Goal: Task Accomplishment & Management: Manage account settings

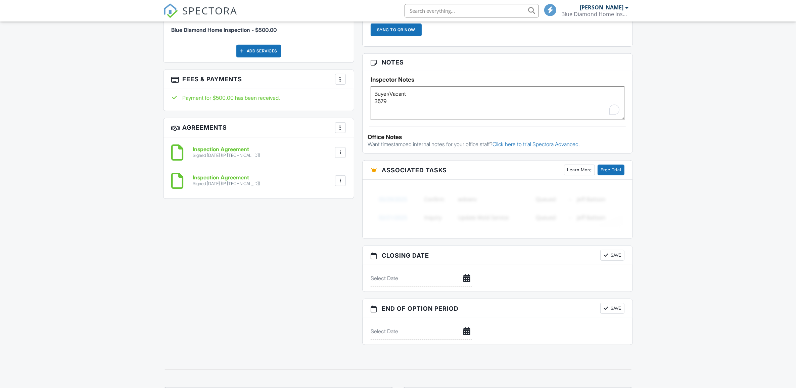
click at [375, 101] on textarea "Buyer/Vacant" at bounding box center [497, 103] width 254 height 34
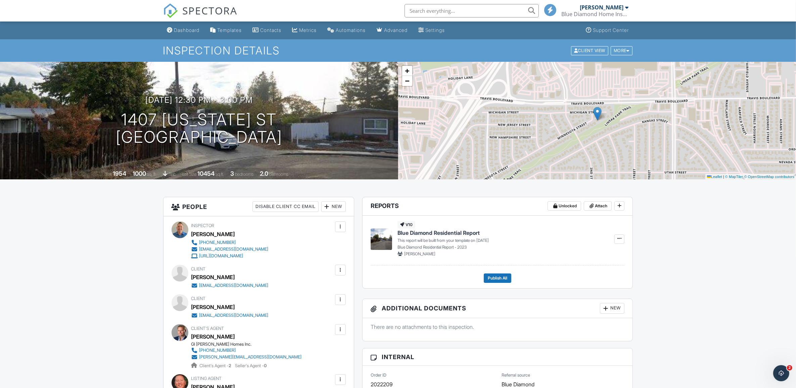
type textarea "Buyer/Vacant Code: 3579"
click at [604, 6] on div "[PERSON_NAME]" at bounding box center [602, 7] width 44 height 7
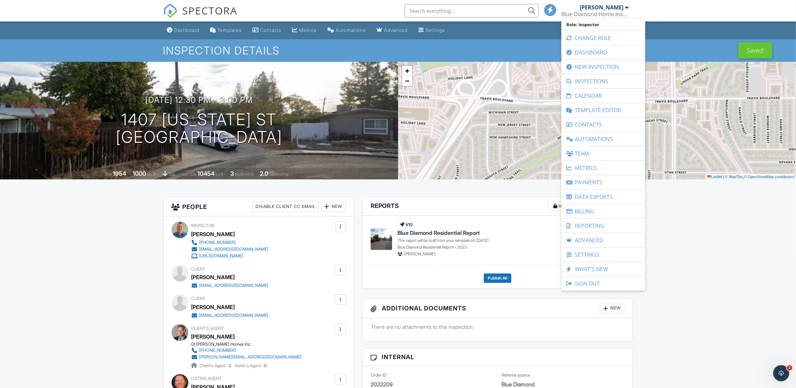
click at [586, 98] on link "Calendar" at bounding box center [602, 96] width 77 height 14
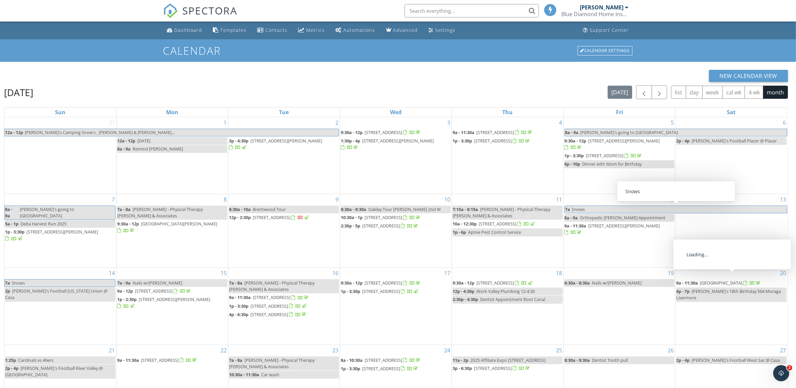
click at [780, 370] on icon "Open Intercom Messenger" at bounding box center [780, 372] width 11 height 11
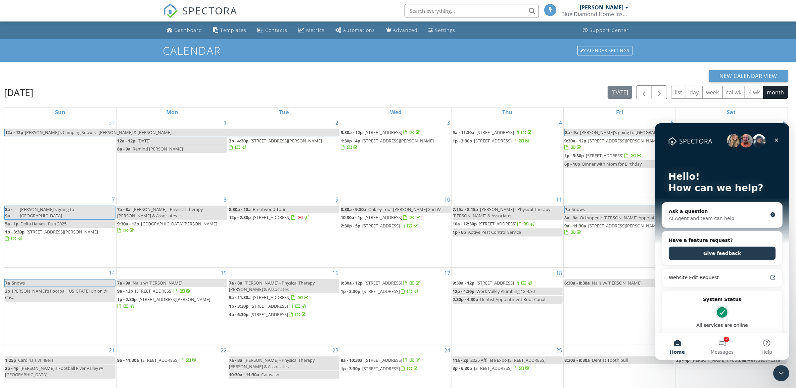
click at [720, 342] on button "2 Messages" at bounding box center [721, 345] width 45 height 27
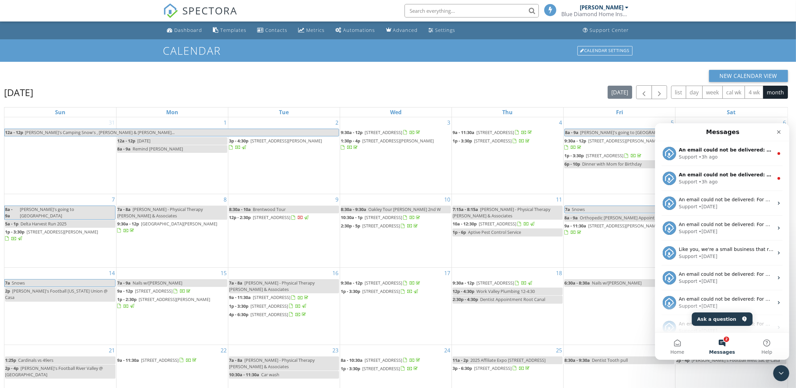
click at [693, 154] on div "Support" at bounding box center [687, 156] width 18 height 7
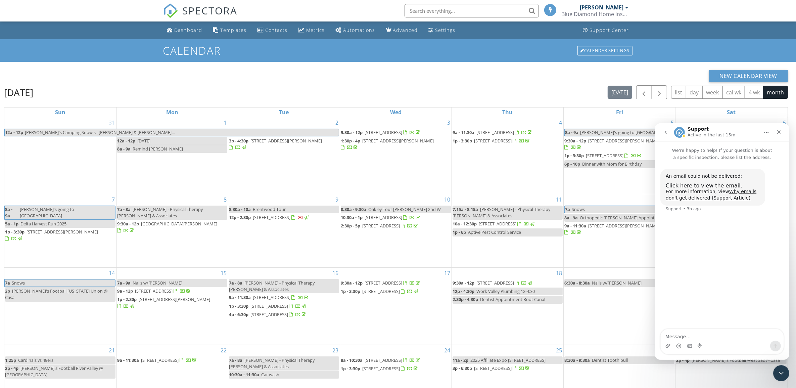
click at [715, 186] on span "Click here to view the email." at bounding box center [703, 185] width 77 height 6
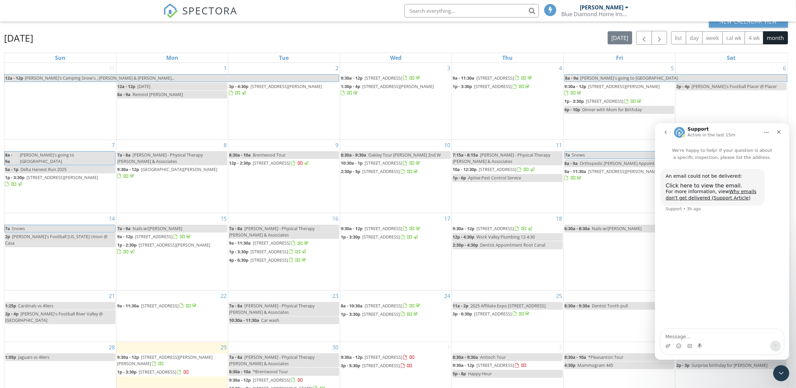
scroll to position [89, 0]
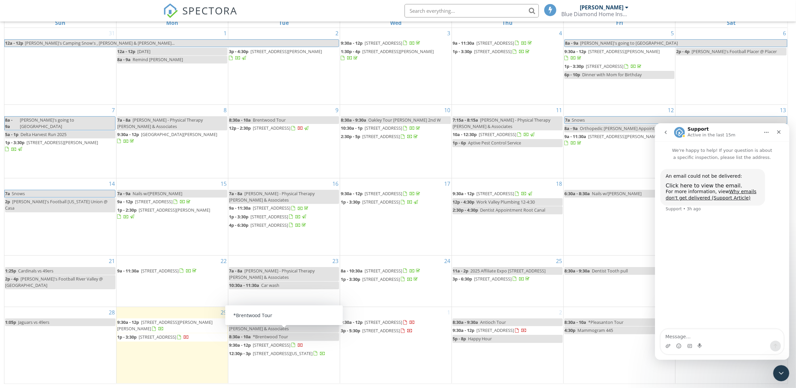
click at [783, 368] on icon "Close Intercom Messenger" at bounding box center [781, 372] width 8 height 8
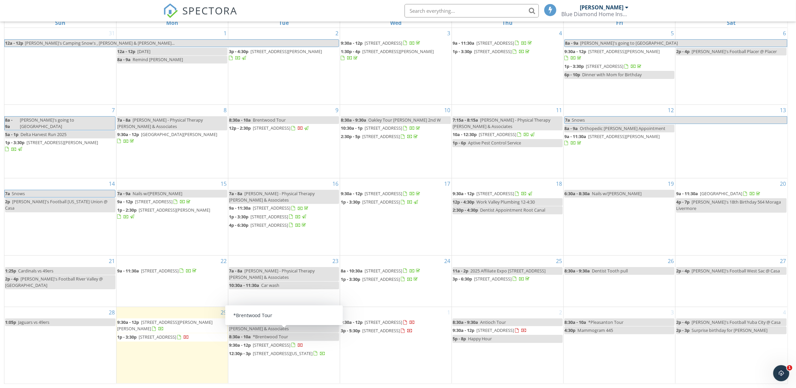
scroll to position [0, 0]
click at [777, 373] on icon "Open Intercom Messenger" at bounding box center [780, 372] width 11 height 11
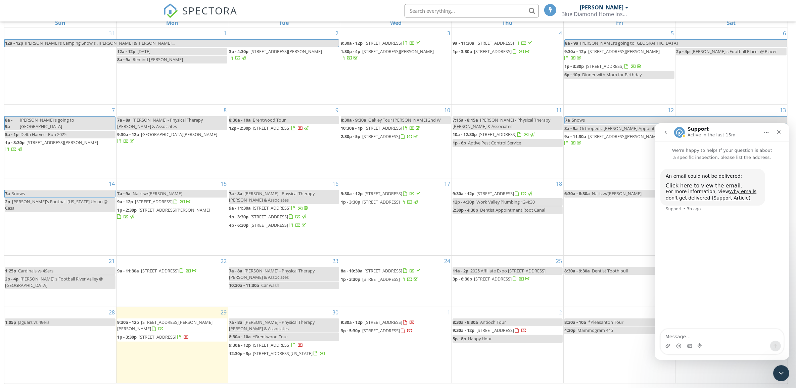
click at [666, 131] on icon "go back" at bounding box center [664, 131] width 5 height 5
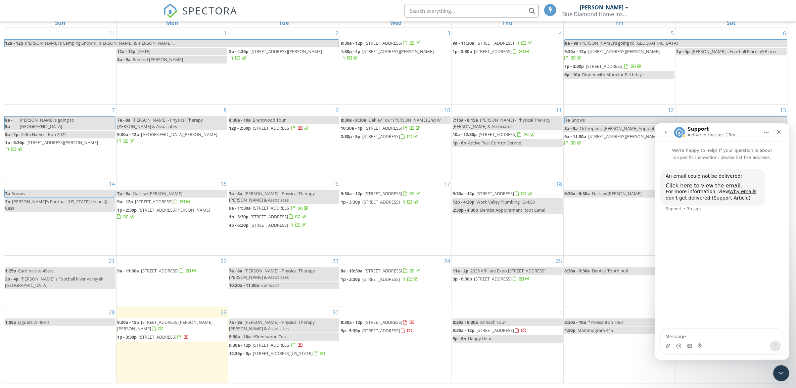
click at [685, 185] on span "Click here to view the email." at bounding box center [703, 185] width 77 height 6
click at [784, 369] on icon "Close Intercom Messenger" at bounding box center [781, 372] width 8 height 8
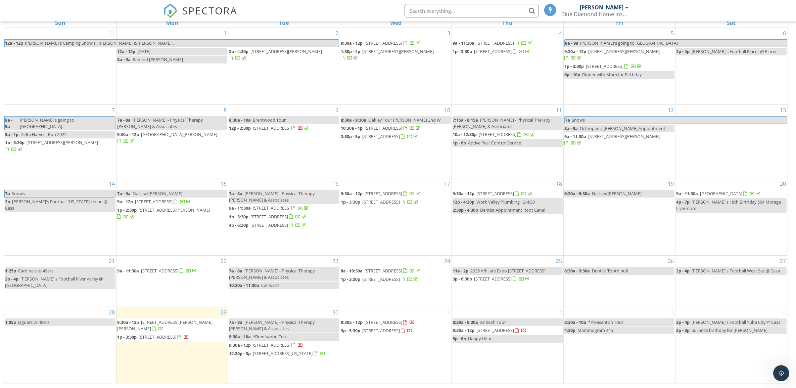
click at [267, 342] on span "702 Yellowstone Dr, Vacaville 95687" at bounding box center [272, 345] width 38 height 6
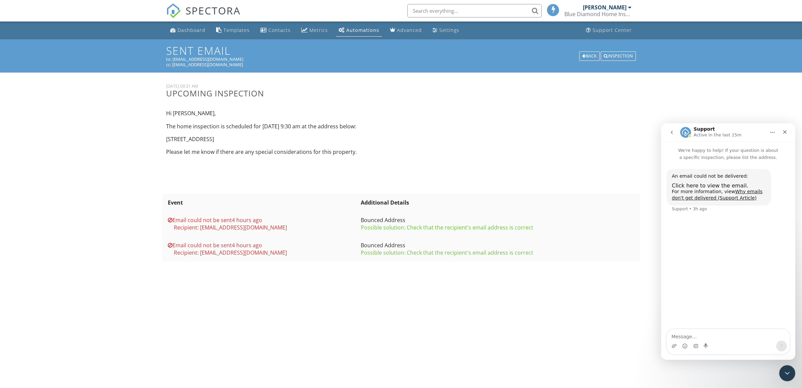
click at [789, 375] on icon "Close Intercom Messenger" at bounding box center [787, 373] width 8 height 8
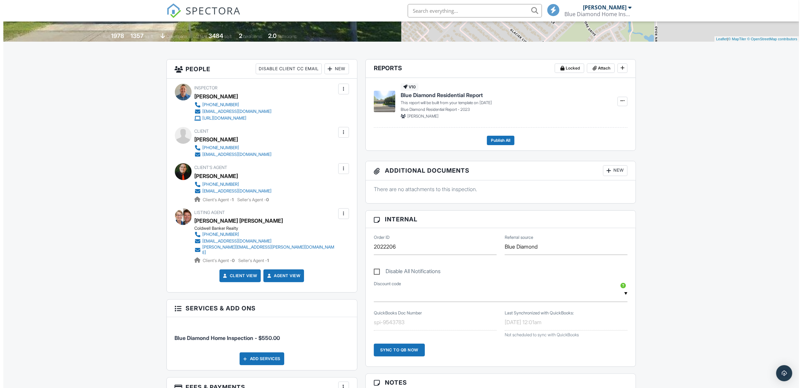
scroll to position [131, 0]
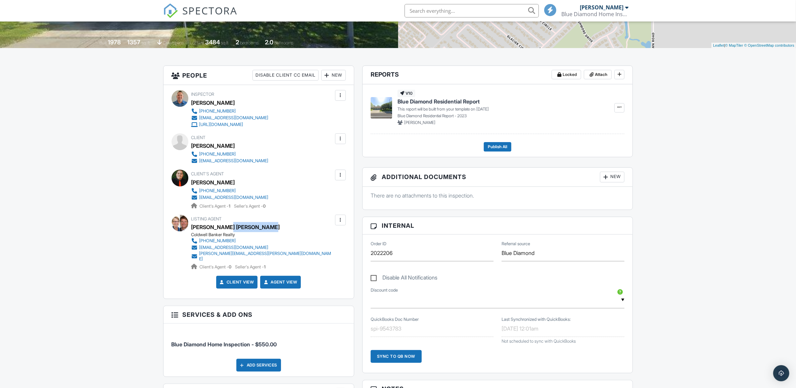
drag, startPoint x: 272, startPoint y: 227, endPoint x: 222, endPoint y: 228, distance: 50.0
click at [222, 228] on div "[PERSON_NAME] [PERSON_NAME]" at bounding box center [264, 227] width 147 height 10
copy div "[PERSON_NAME]"
click at [341, 219] on div at bounding box center [340, 219] width 7 height 7
click at [286, 237] on li "Edit" at bounding box center [304, 240] width 75 height 17
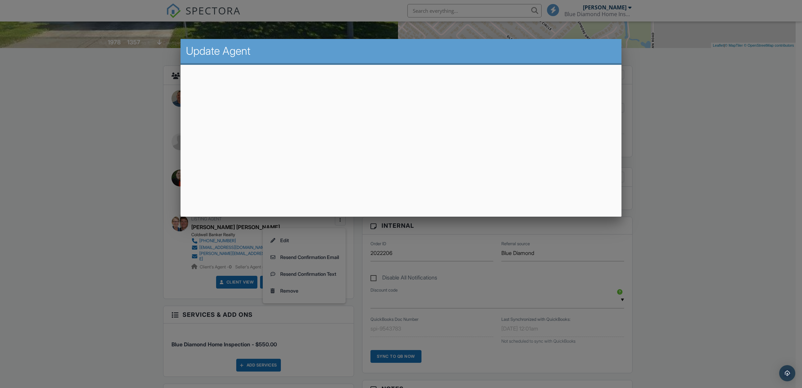
drag, startPoint x: 622, startPoint y: 96, endPoint x: 623, endPoint y: 101, distance: 4.5
click at [623, 101] on div at bounding box center [401, 208] width 802 height 485
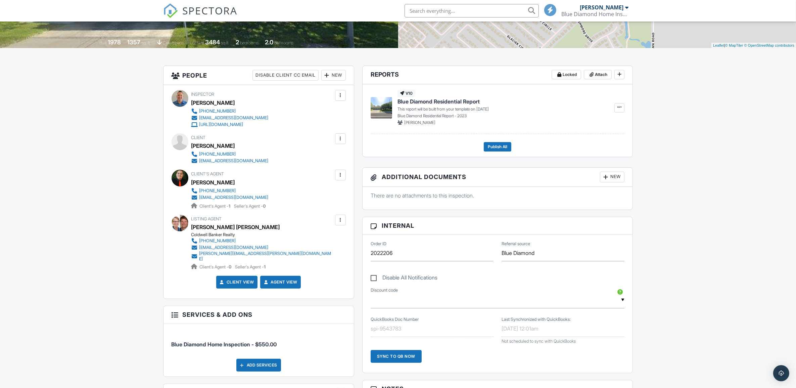
click at [338, 219] on div at bounding box center [340, 219] width 7 height 7
click at [309, 244] on li "Edit" at bounding box center [304, 240] width 75 height 17
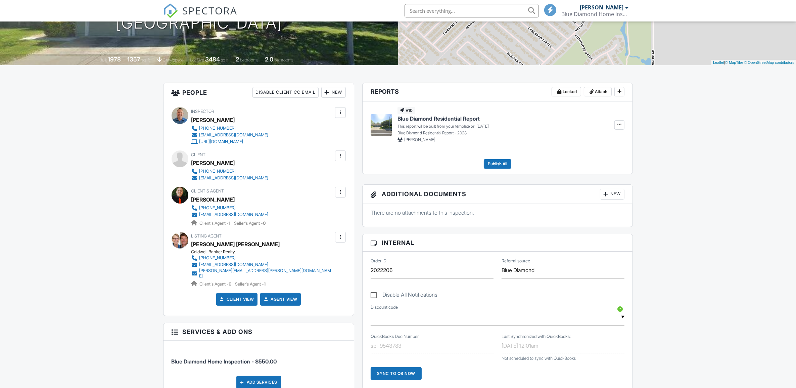
click at [339, 239] on div at bounding box center [340, 237] width 7 height 7
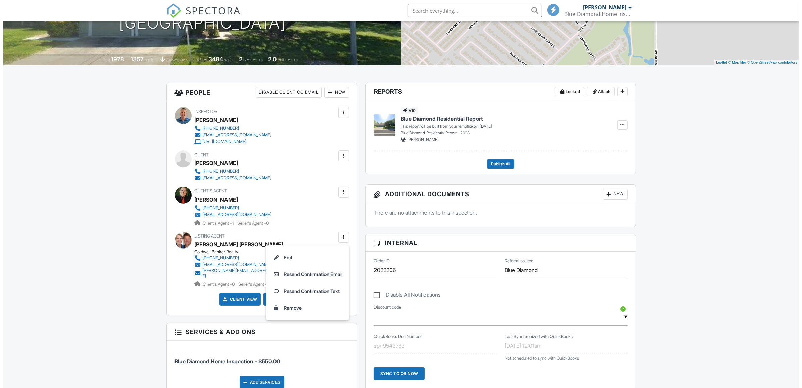
scroll to position [131, 0]
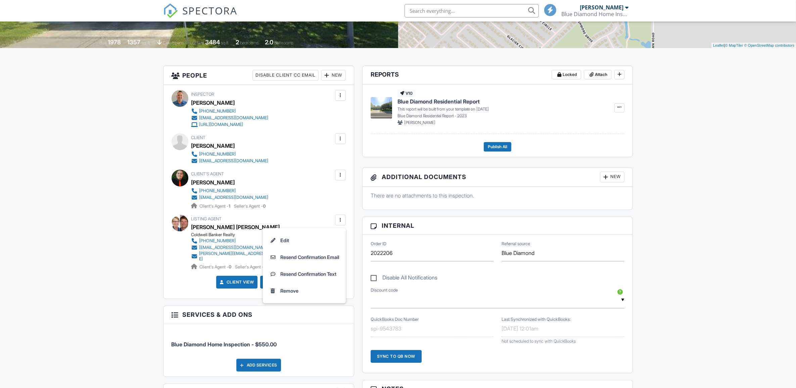
click at [319, 256] on li "Resend Confirmation Email" at bounding box center [304, 257] width 75 height 17
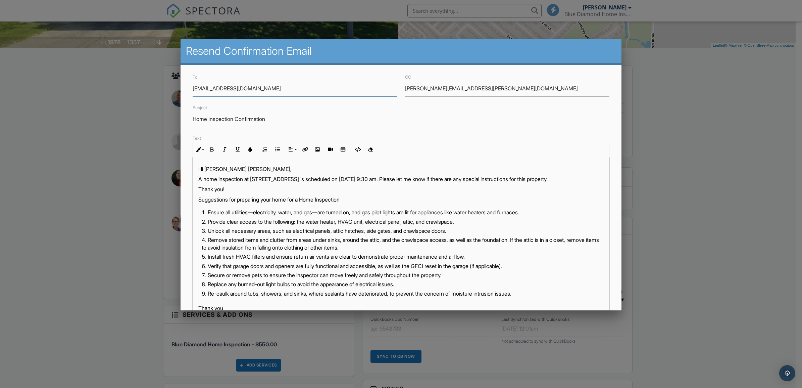
scroll to position [59, 0]
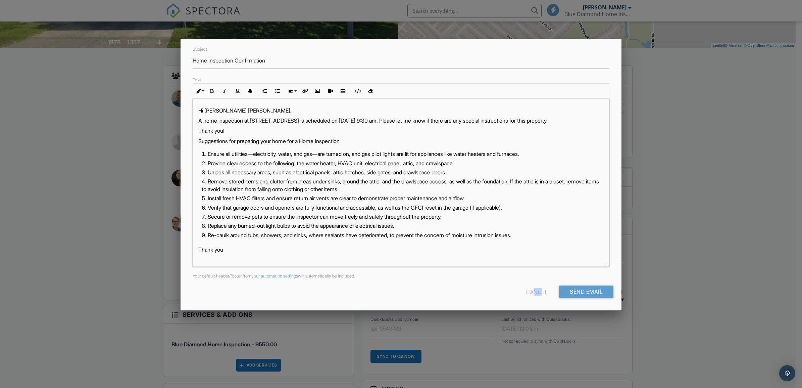
click at [526, 290] on div "Cancel" at bounding box center [536, 291] width 21 height 12
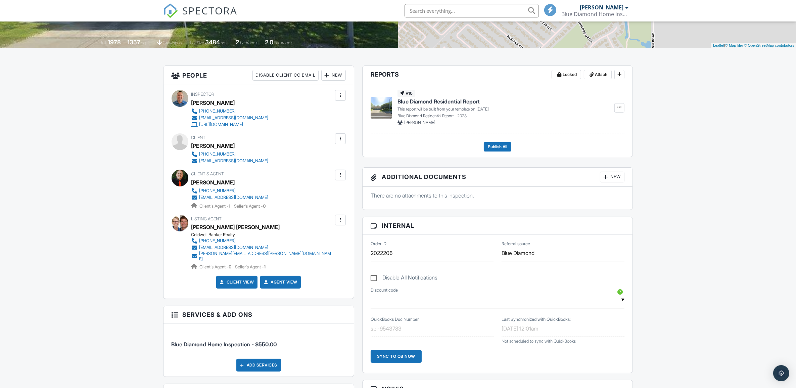
click at [341, 216] on div at bounding box center [340, 219] width 11 height 11
click at [295, 239] on li "Edit" at bounding box center [304, 240] width 75 height 17
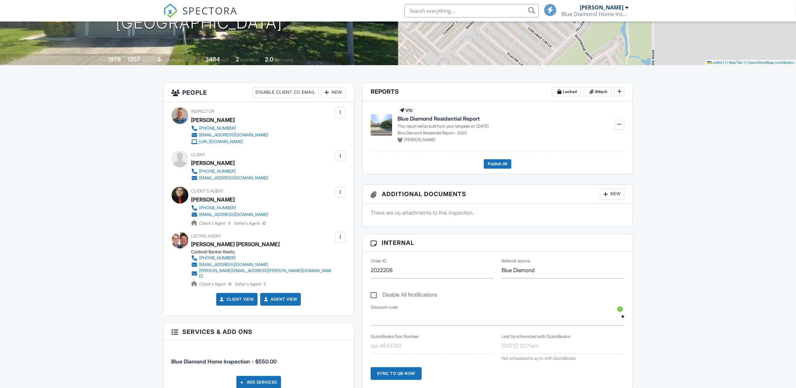
scroll to position [131, 0]
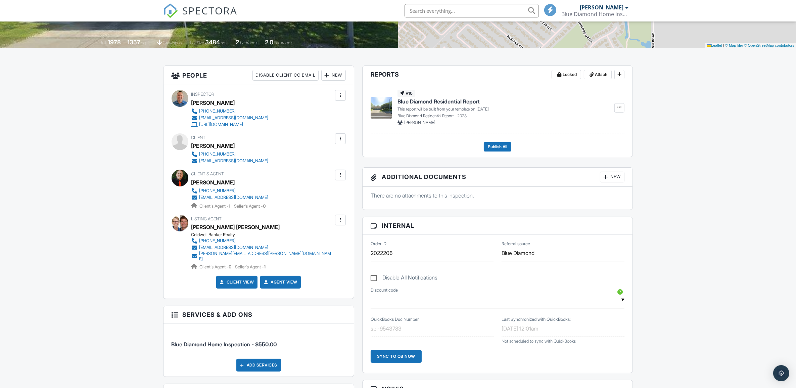
click at [621, 11] on div "Blue Diamond Home Inspection Inc." at bounding box center [594, 14] width 67 height 7
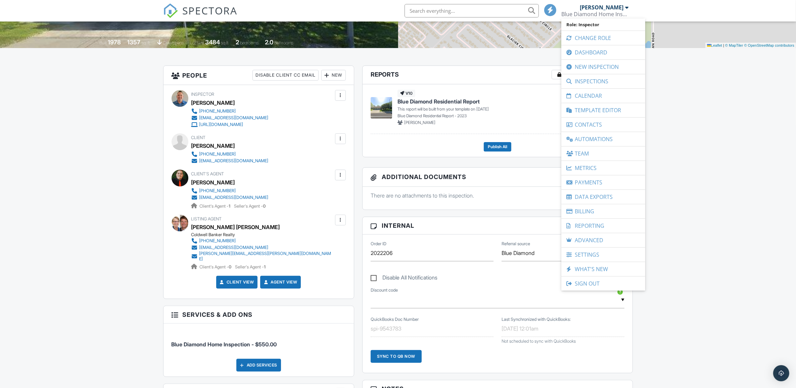
click at [584, 98] on link "Calendar" at bounding box center [602, 96] width 77 height 14
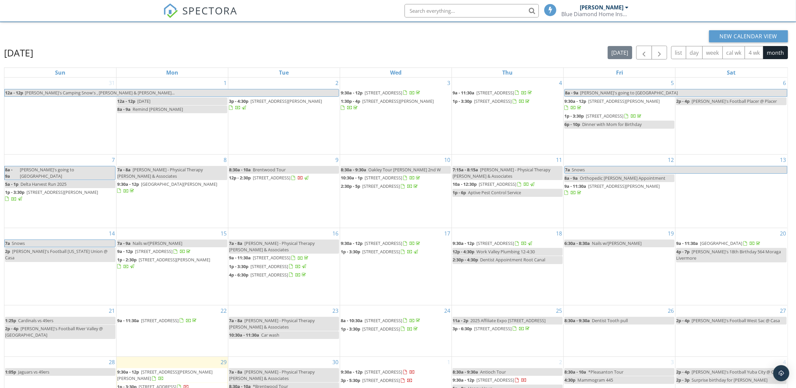
scroll to position [89, 0]
